Goal: Information Seeking & Learning: Learn about a topic

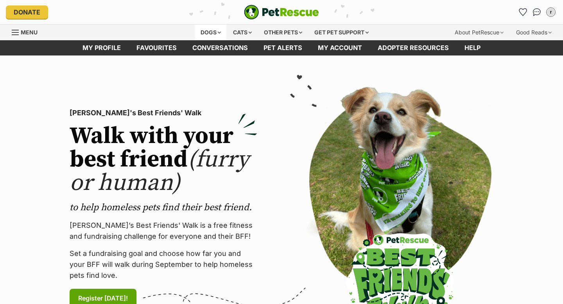
click at [198, 37] on div "Dogs" at bounding box center [210, 33] width 31 height 16
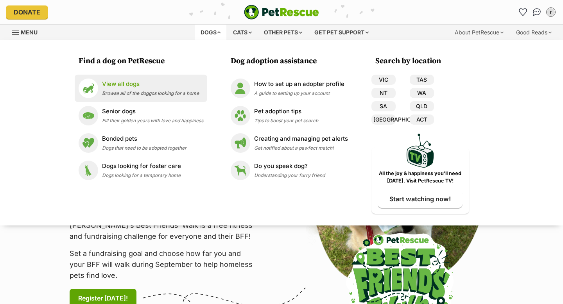
click at [151, 79] on link "View all dogs Browse all of the doggos looking for a home" at bounding box center [141, 89] width 125 height 20
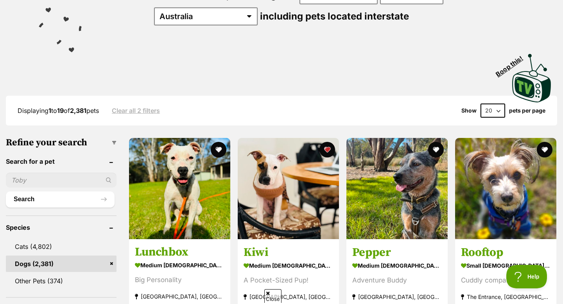
scroll to position [119, 0]
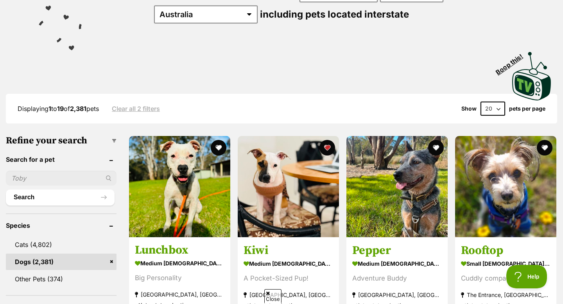
click at [496, 102] on select "20 40 60" at bounding box center [492, 109] width 25 height 14
select select "60"
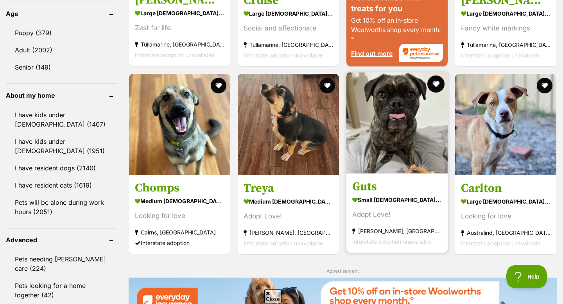
click at [437, 87] on button "favourite" at bounding box center [435, 83] width 17 height 17
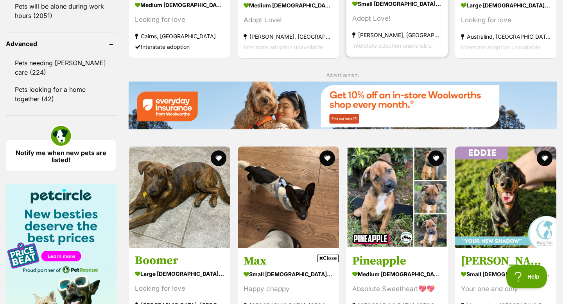
scroll to position [1016, 0]
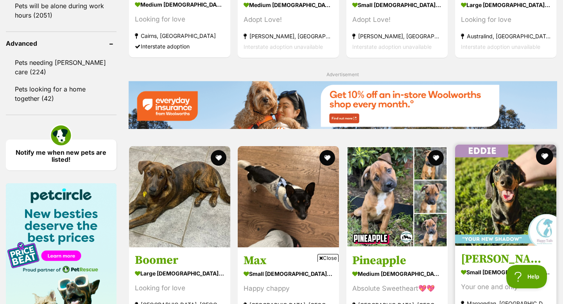
click at [542, 155] on button "favourite" at bounding box center [544, 156] width 17 height 17
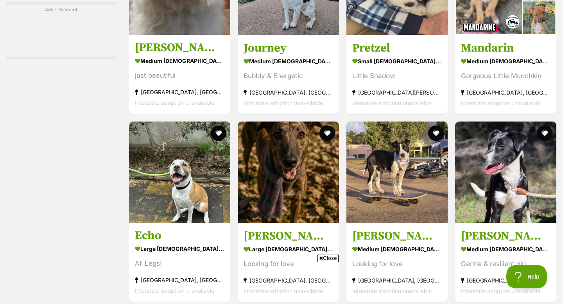
scroll to position [2977, 0]
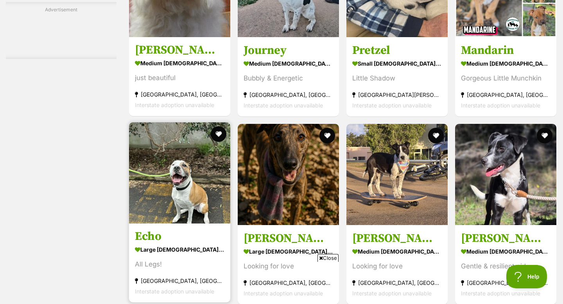
click at [206, 183] on img at bounding box center [179, 172] width 101 height 101
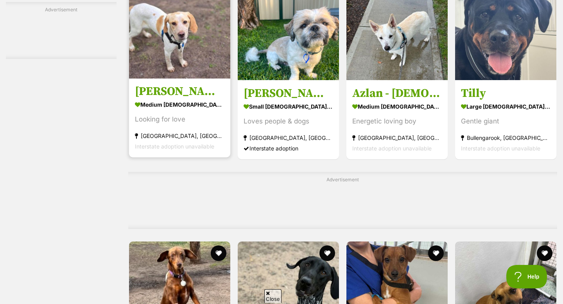
scroll to position [3354, 0]
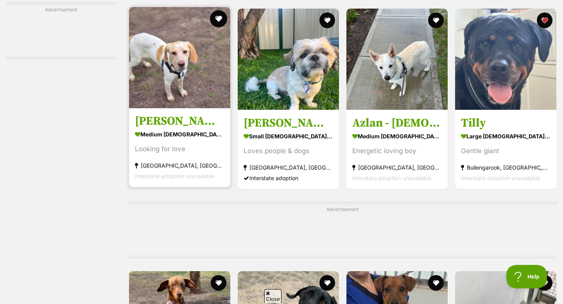
click at [217, 25] on button "favourite" at bounding box center [218, 18] width 17 height 17
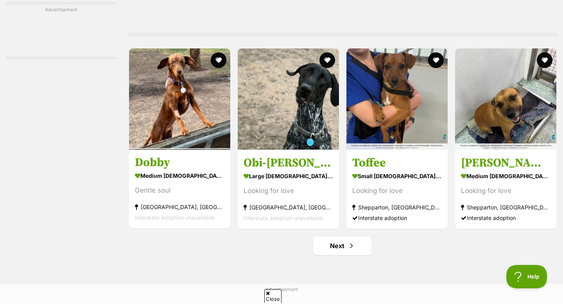
scroll to position [3578, 0]
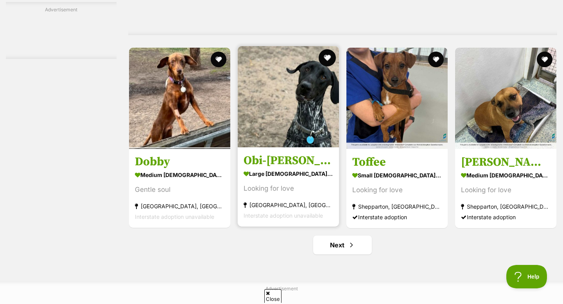
click at [324, 66] on button "favourite" at bounding box center [327, 57] width 17 height 17
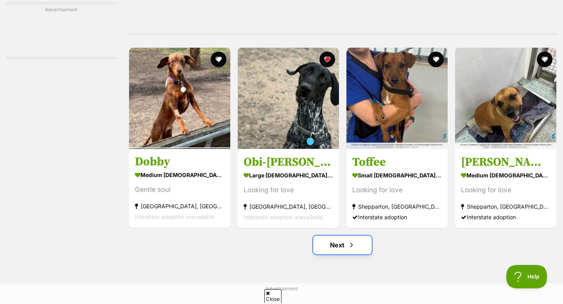
click at [351, 250] on span "Next page" at bounding box center [351, 244] width 8 height 9
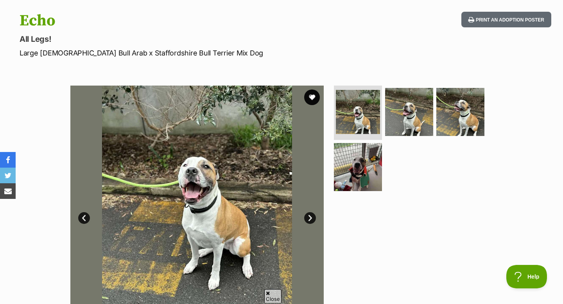
click at [306, 219] on link "Next" at bounding box center [310, 218] width 12 height 12
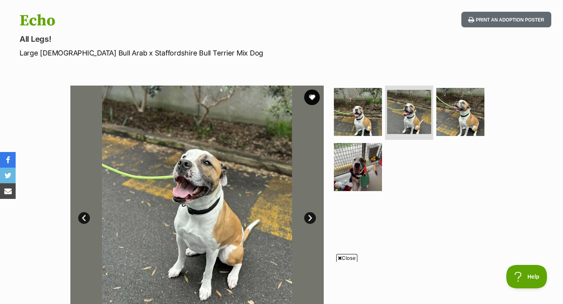
click at [306, 219] on link "Next" at bounding box center [310, 218] width 12 height 12
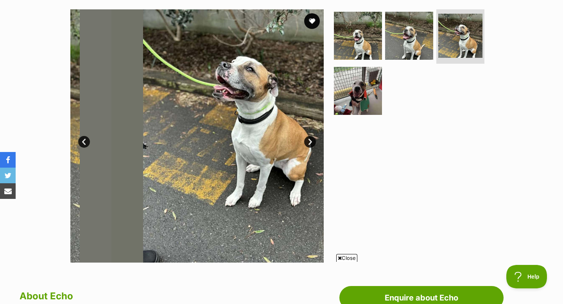
scroll to position [155, 0]
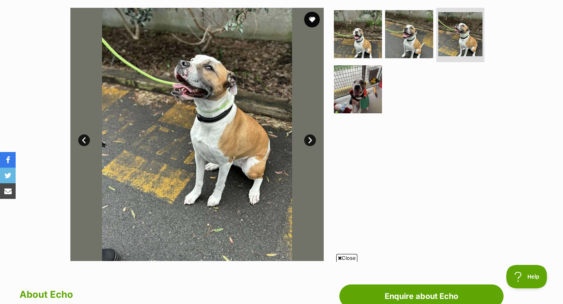
click at [345, 259] on span "Close" at bounding box center [346, 258] width 21 height 8
click at [344, 96] on img at bounding box center [358, 89] width 50 height 50
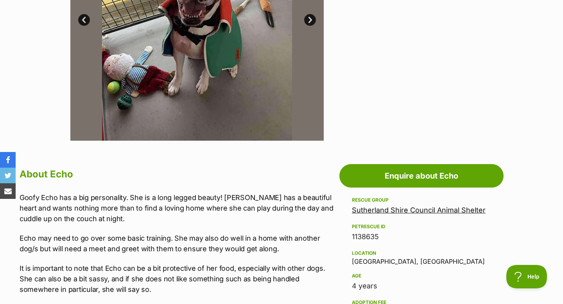
scroll to position [50, 0]
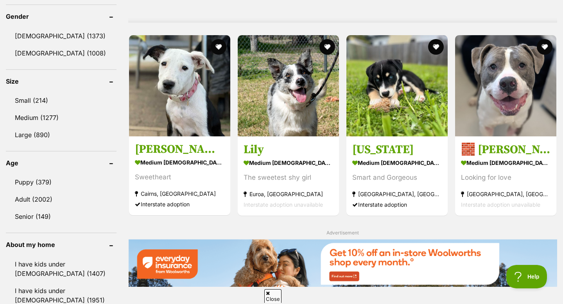
scroll to position [673, 0]
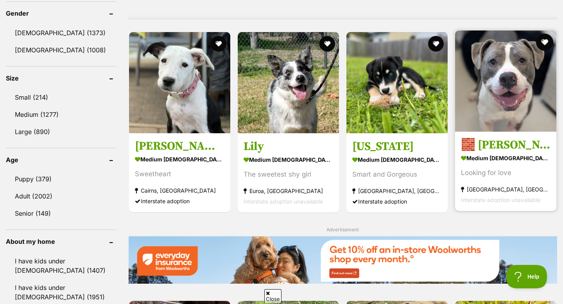
click at [542, 42] on button "favourite" at bounding box center [544, 42] width 17 height 17
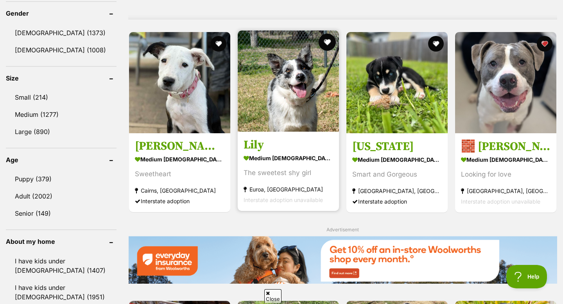
click at [324, 38] on button "favourite" at bounding box center [327, 42] width 17 height 17
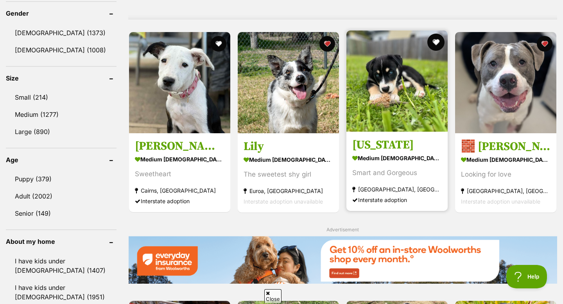
click at [439, 44] on button "favourite" at bounding box center [435, 42] width 17 height 17
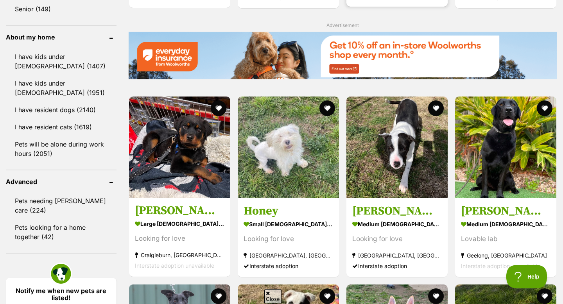
scroll to position [877, 0]
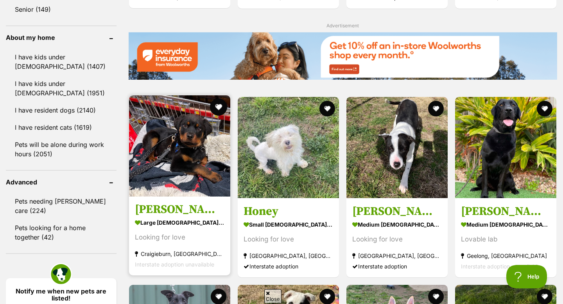
click at [213, 108] on button "favourite" at bounding box center [218, 106] width 17 height 17
click at [196, 146] on img at bounding box center [179, 145] width 101 height 101
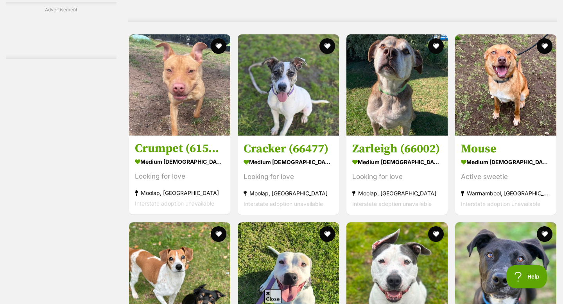
scroll to position [2430, 0]
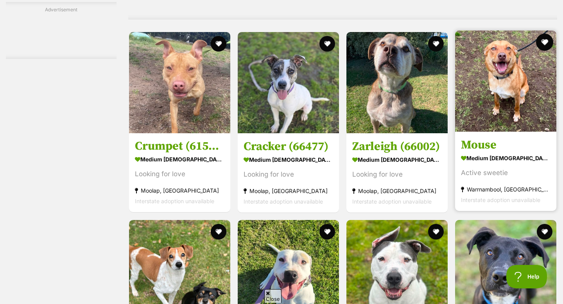
click at [545, 49] on button "favourite" at bounding box center [544, 42] width 17 height 17
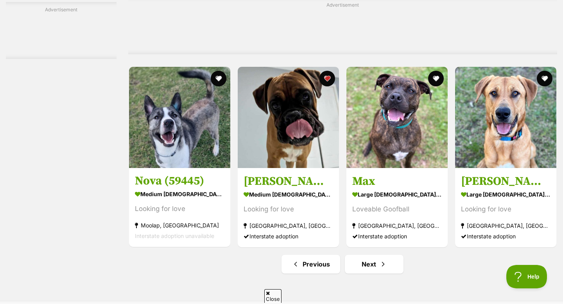
scroll to position [3558, 0]
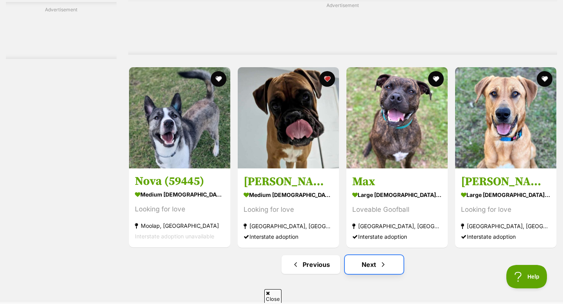
click at [375, 268] on link "Next" at bounding box center [374, 264] width 59 height 19
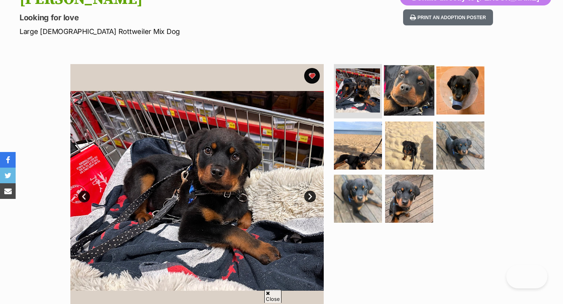
click at [399, 96] on img at bounding box center [409, 90] width 50 height 50
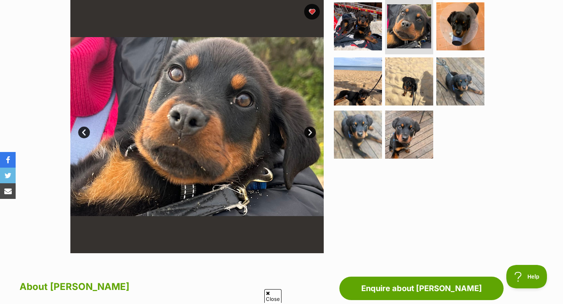
scroll to position [169, 0]
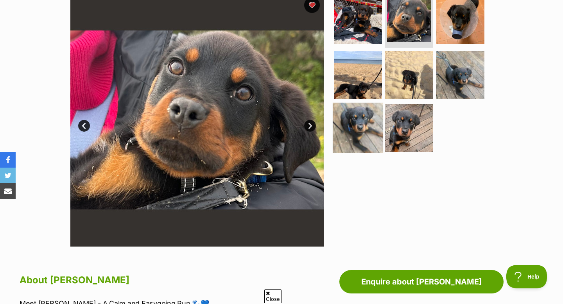
click at [352, 134] on img at bounding box center [358, 128] width 50 height 50
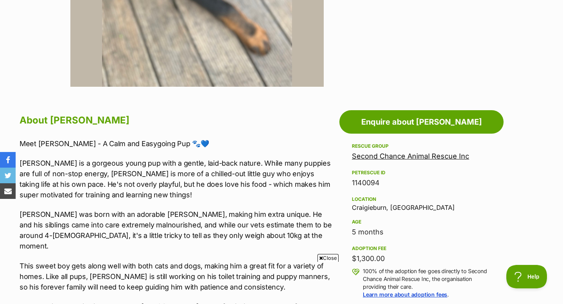
scroll to position [0, 0]
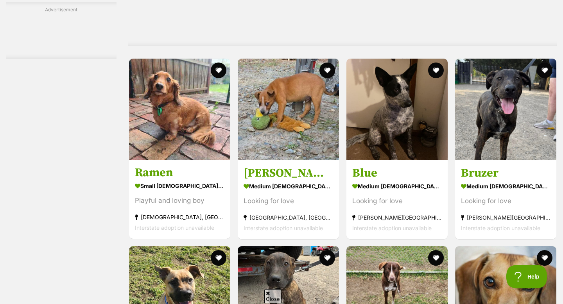
scroll to position [1720, 0]
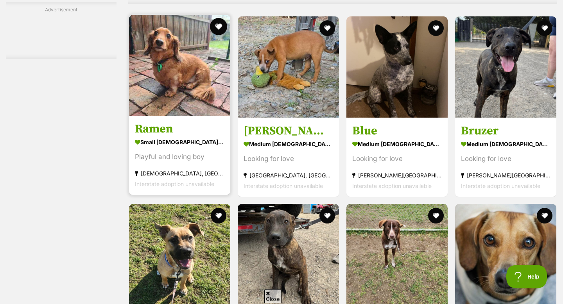
click at [215, 30] on button "favourite" at bounding box center [218, 26] width 17 height 17
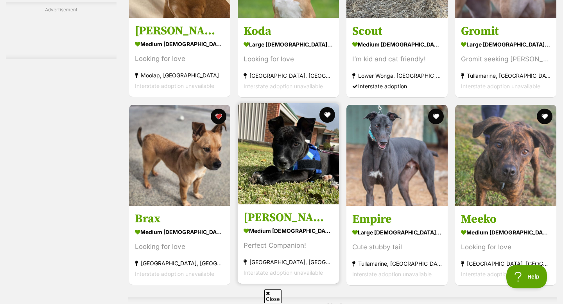
scroll to position [2533, 0]
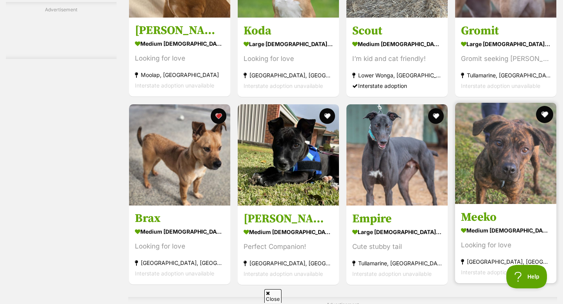
click at [540, 116] on button "favourite" at bounding box center [544, 114] width 17 height 17
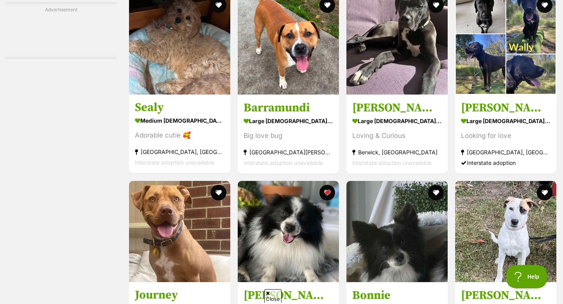
scroll to position [3150, 0]
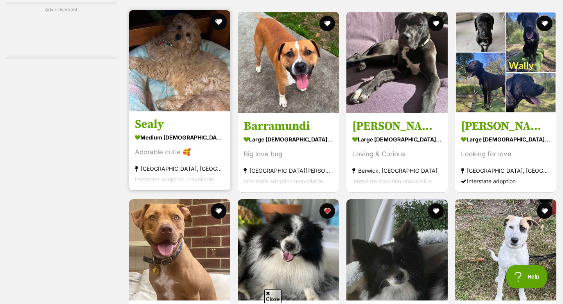
click at [214, 26] on button "favourite" at bounding box center [218, 21] width 17 height 17
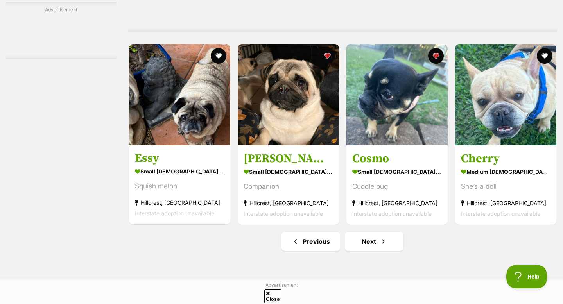
scroll to position [3591, 0]
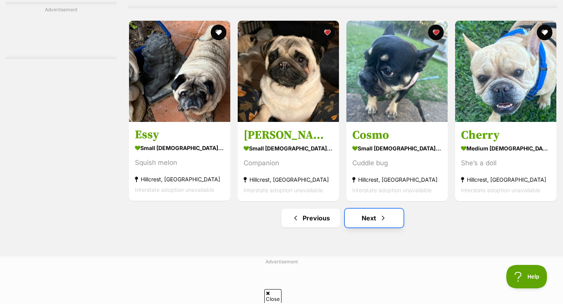
click at [368, 227] on link "Next" at bounding box center [374, 218] width 59 height 19
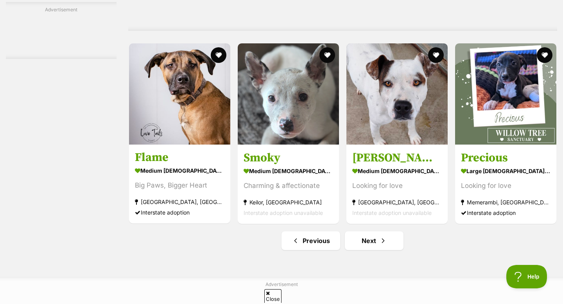
scroll to position [3523, 0]
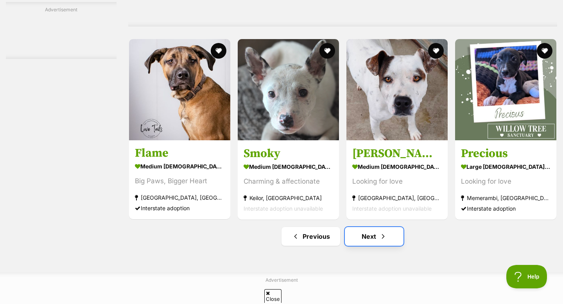
click at [369, 246] on link "Next" at bounding box center [374, 236] width 59 height 19
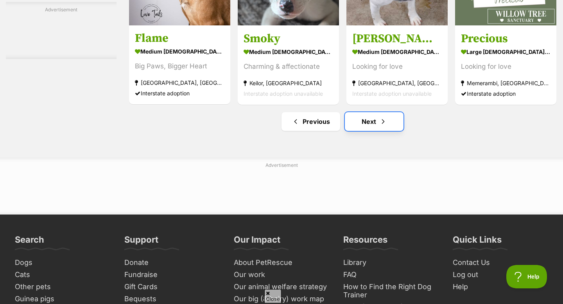
scroll to position [3646, 0]
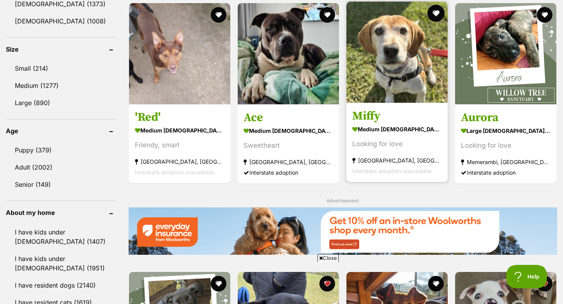
click at [438, 11] on button "favourite" at bounding box center [435, 13] width 17 height 17
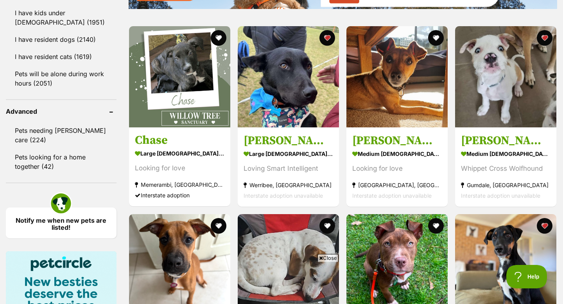
click at [328, 260] on span "Close" at bounding box center [327, 258] width 21 height 8
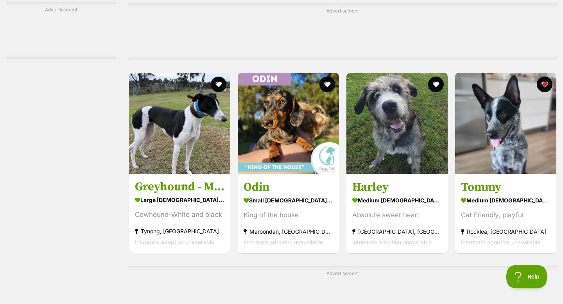
scroll to position [2865, 0]
